Goal: Task Accomplishment & Management: Manage account settings

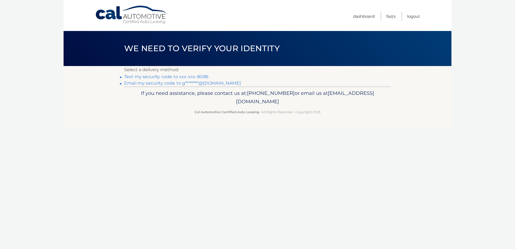
click at [167, 77] on link "Text my security code to xxx-xxx-8086" at bounding box center [166, 76] width 84 height 5
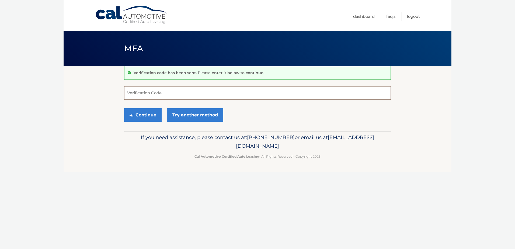
click at [161, 89] on input "Verification Code" at bounding box center [257, 92] width 267 height 13
type input "574601"
click at [124, 108] on button "Continue" at bounding box center [142, 114] width 37 height 13
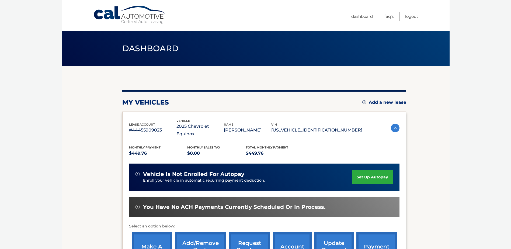
scroll to position [27, 0]
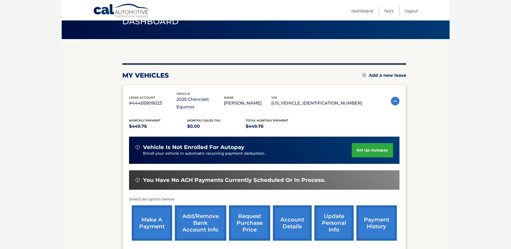
click at [378, 218] on link "payment history" at bounding box center [377, 222] width 40 height 35
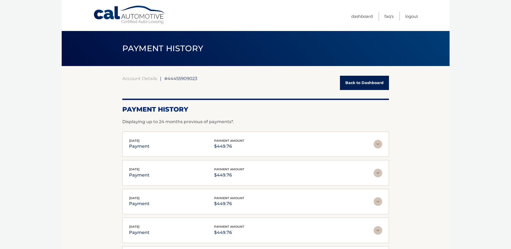
click at [362, 87] on link "Back to Dashboard" at bounding box center [364, 83] width 49 height 14
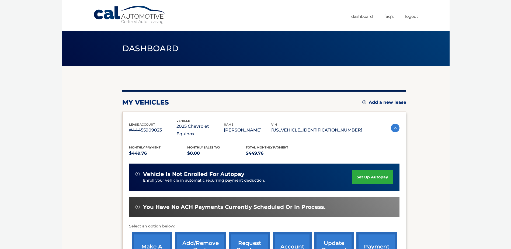
scroll to position [54, 0]
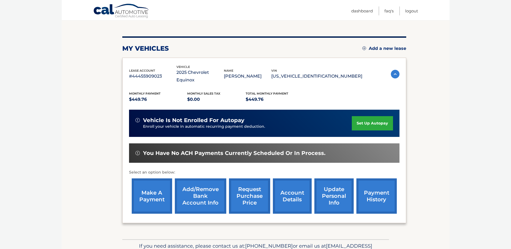
click at [159, 185] on link "make a payment" at bounding box center [152, 195] width 40 height 35
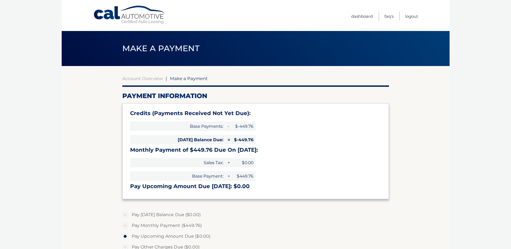
select select "OGY0YmQxYjYtNjQ2Yy00ZTNkLWE5ZmItY2UzYjVhZjUzNDAz"
click at [417, 19] on link "Logout" at bounding box center [411, 16] width 13 height 9
